Goal: Task Accomplishment & Management: Manage account settings

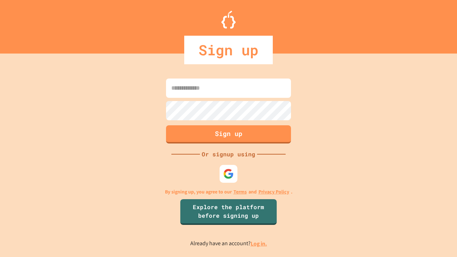
click at [259, 244] on link "Log in." at bounding box center [259, 244] width 16 height 8
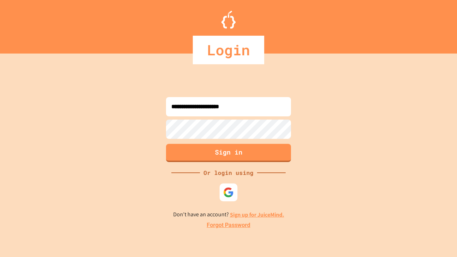
type input "**********"
